Goal: Transaction & Acquisition: Subscribe to service/newsletter

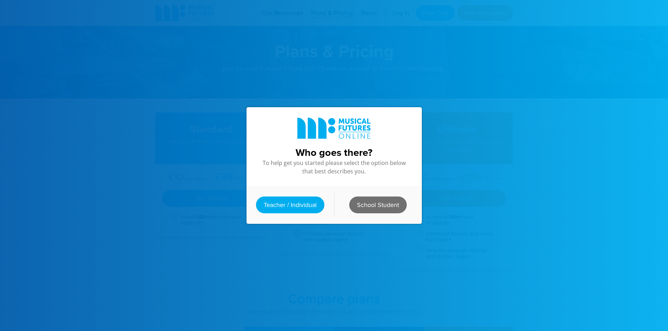
click at [372, 200] on link "School Student" at bounding box center [378, 205] width 58 height 17
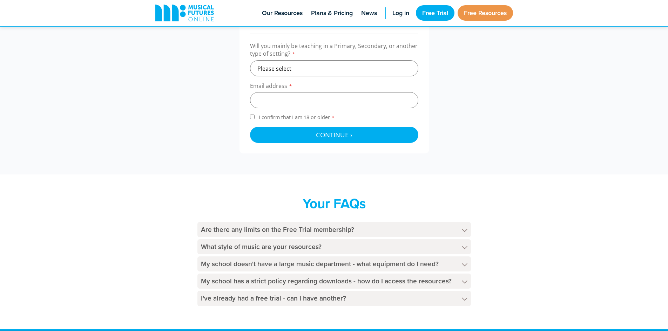
scroll to position [281, 0]
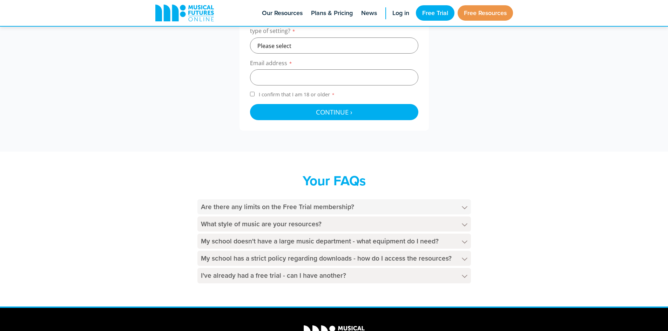
click at [256, 205] on h4 "Are there any limits on the Free Trial membership?" at bounding box center [334, 207] width 274 height 15
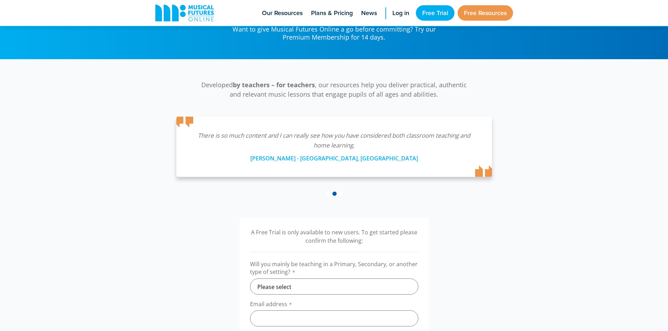
scroll to position [0, 0]
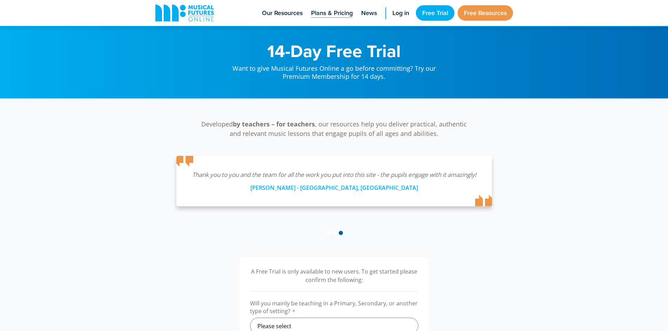
click at [339, 12] on span "Plans & Pricing" at bounding box center [332, 12] width 42 height 9
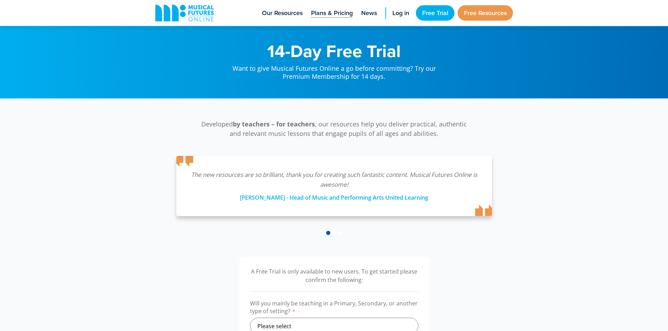
click at [330, 15] on span "Plans & Pricing" at bounding box center [332, 12] width 42 height 9
